Goal: Information Seeking & Learning: Learn about a topic

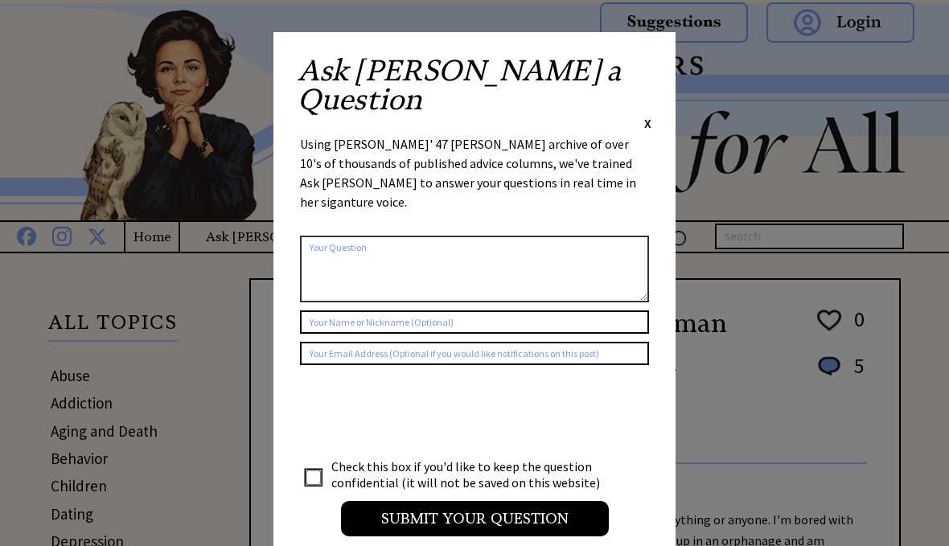
click at [650, 115] on span "X" at bounding box center [647, 123] width 7 height 16
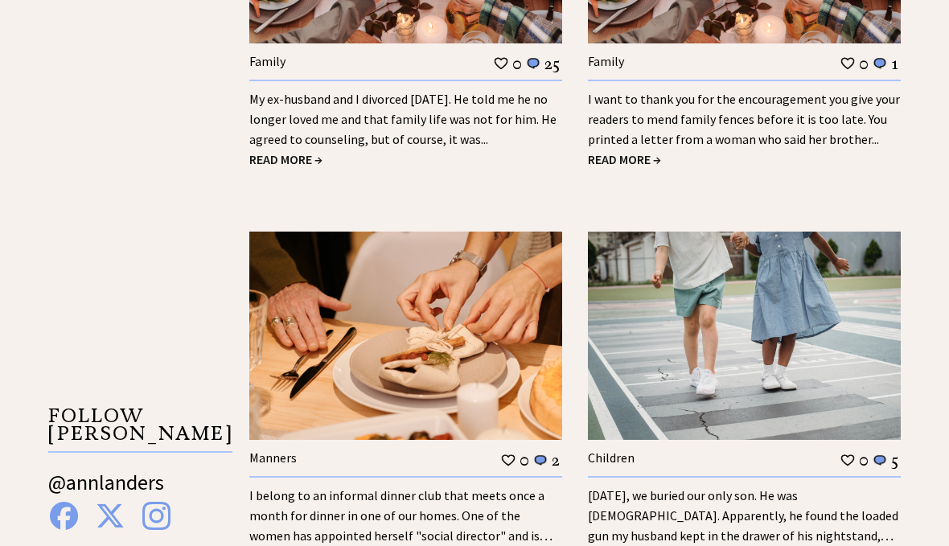
scroll to position [2355, 0]
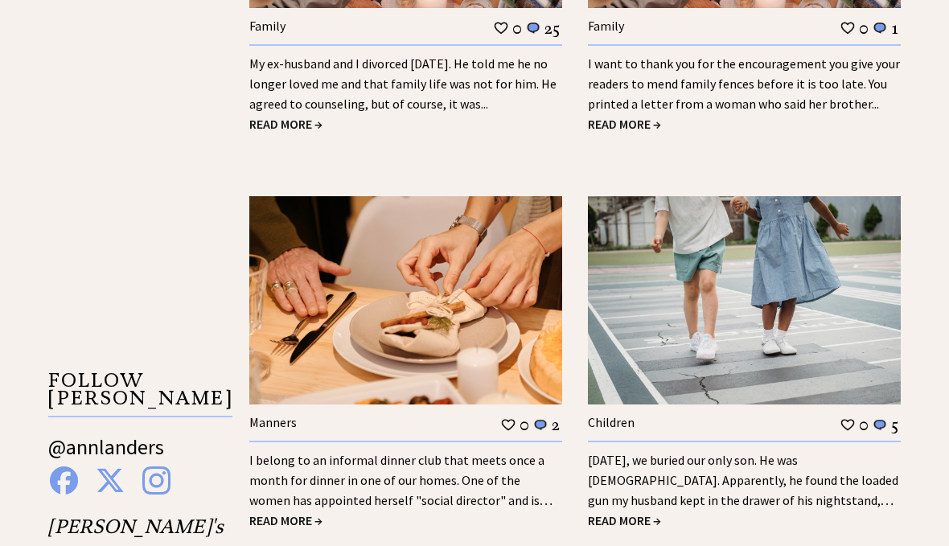
click at [314, 453] on link "I belong to an informal dinner club that meets once a month for dinner in one o…" at bounding box center [400, 491] width 303 height 76
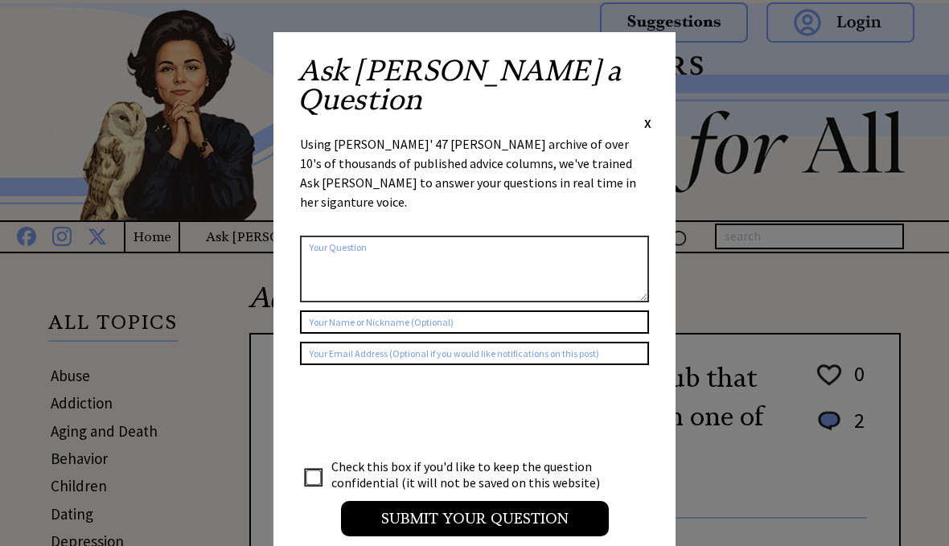
click at [651, 115] on span "X" at bounding box center [647, 123] width 7 height 16
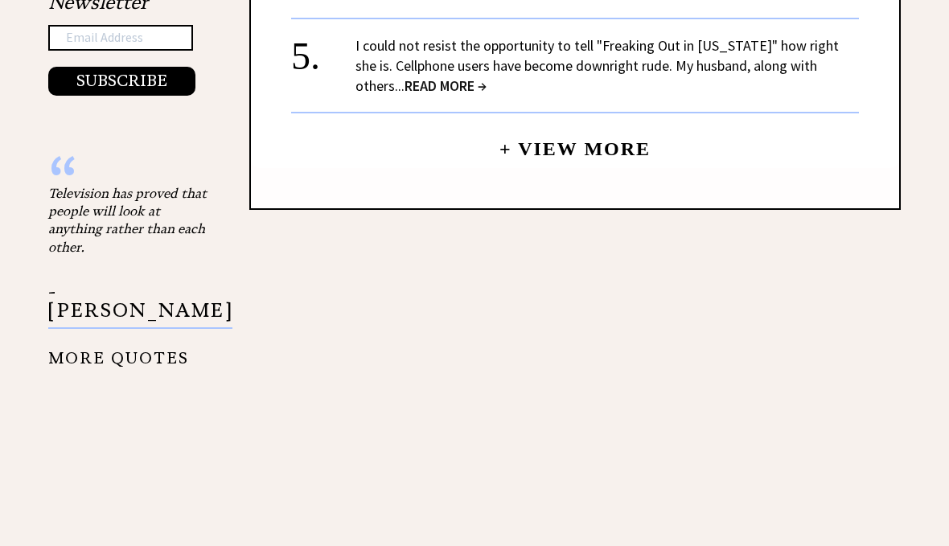
scroll to position [1775, 0]
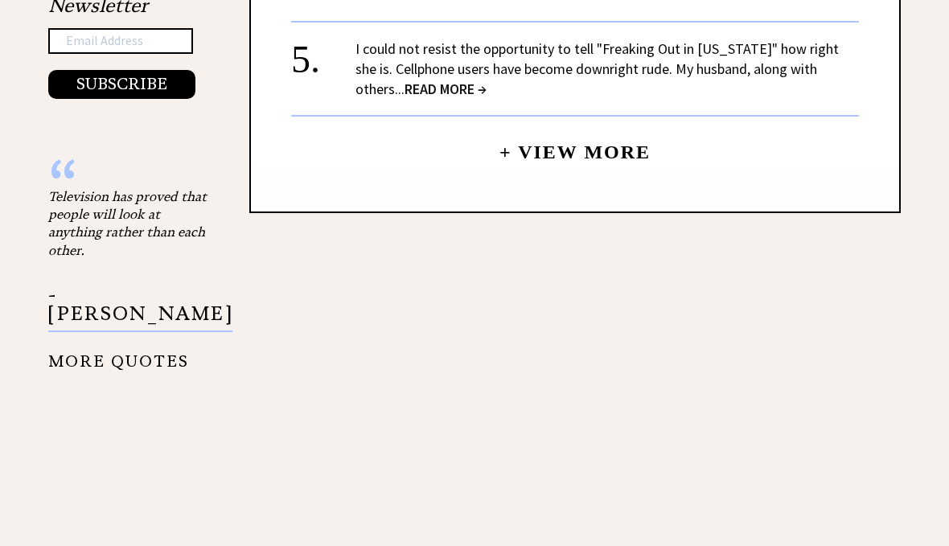
click at [565, 154] on link "+ View More" at bounding box center [574, 146] width 151 height 35
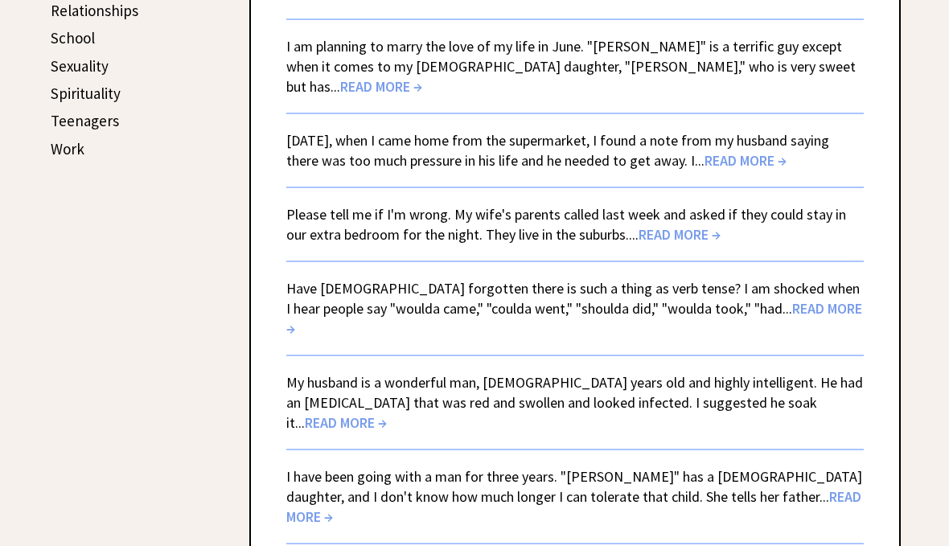
scroll to position [836, 0]
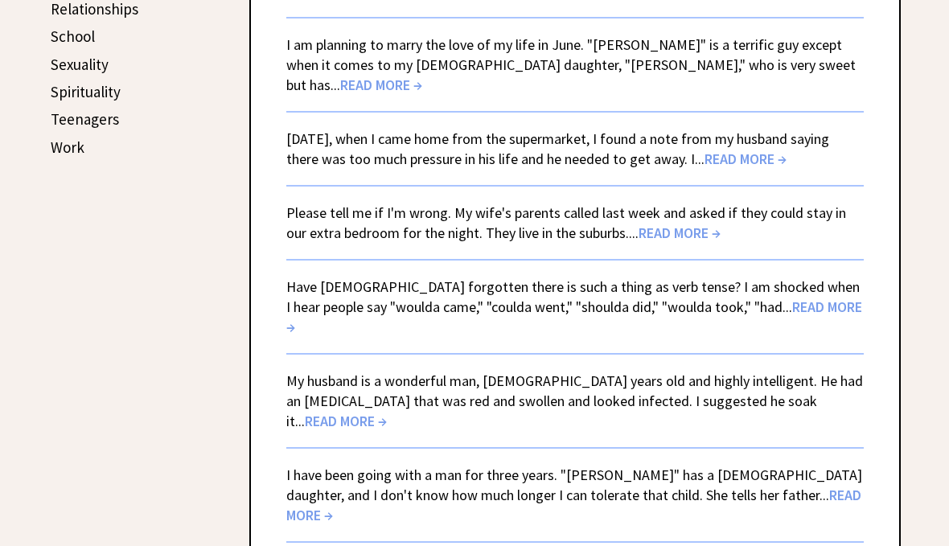
click at [626, 204] on link "Please tell me if I'm wrong. My wife's parents called last week and asked if th…" at bounding box center [566, 223] width 560 height 39
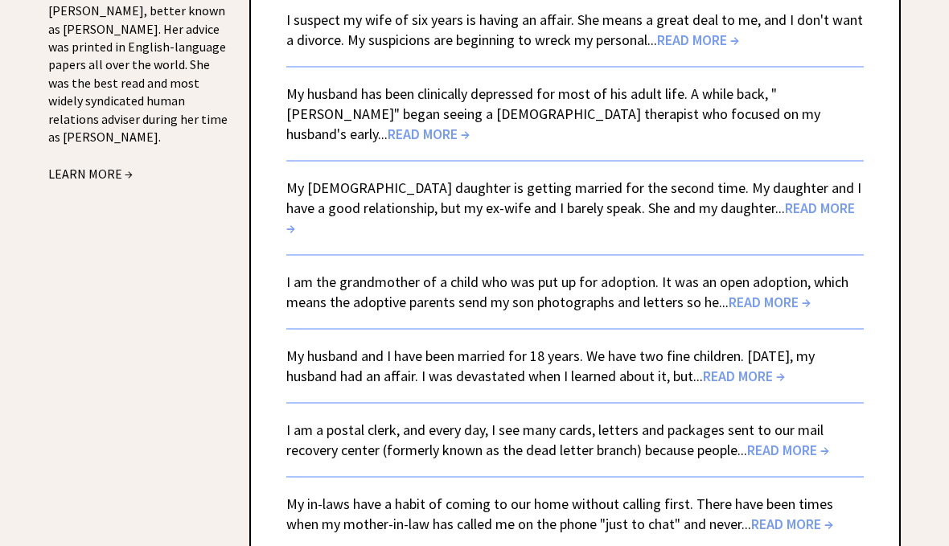
scroll to position [1945, 0]
click at [766, 441] on span "READ MORE →" at bounding box center [788, 450] width 82 height 18
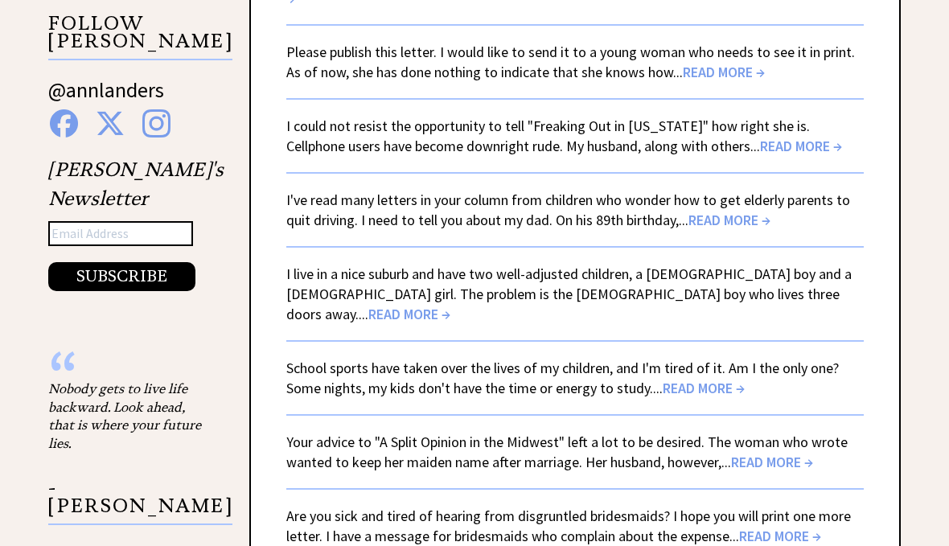
scroll to position [2714, 0]
click at [775, 506] on link "Are you sick and tired of hearing from disgruntled bridesmaids? I hope you will…" at bounding box center [568, 525] width 565 height 39
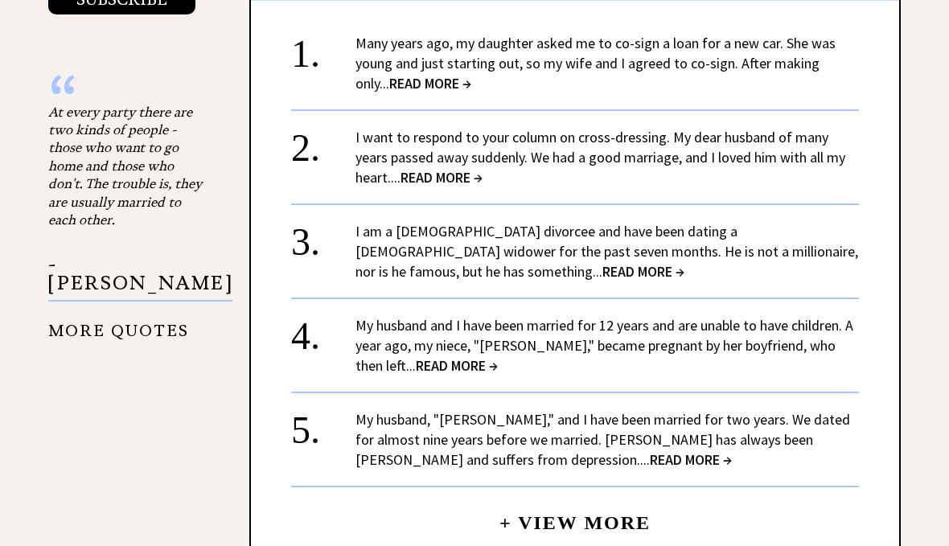
scroll to position [1859, 0]
click at [459, 143] on link "I want to respond to your column on cross-dressing. My dear husband of many yea…" at bounding box center [600, 158] width 490 height 59
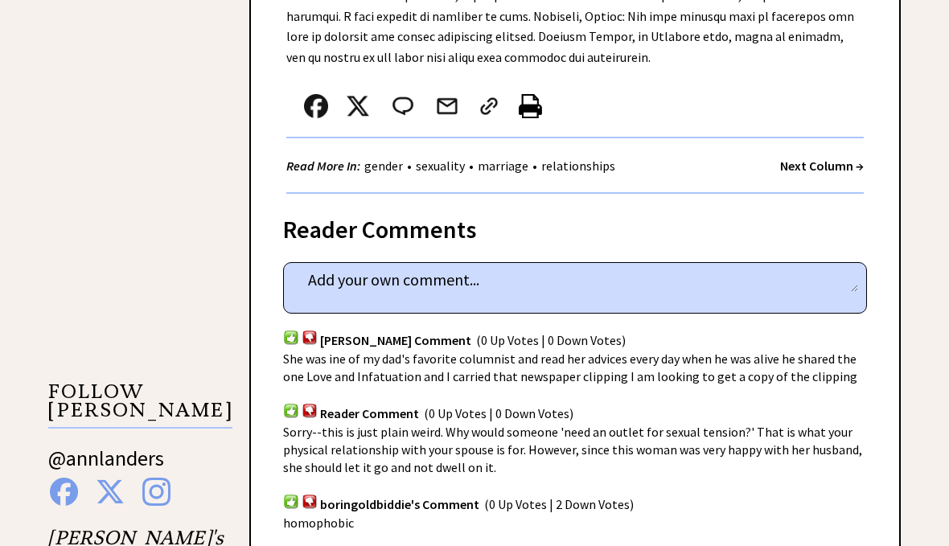
scroll to position [1222, 0]
